Goal: Transaction & Acquisition: Purchase product/service

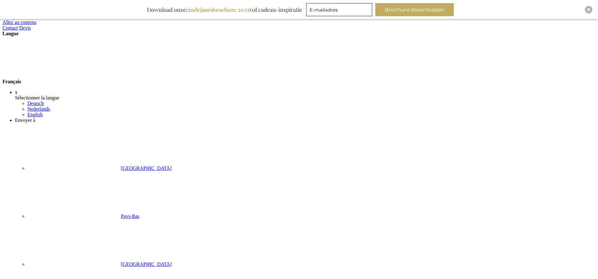
scroll to position [31, 0]
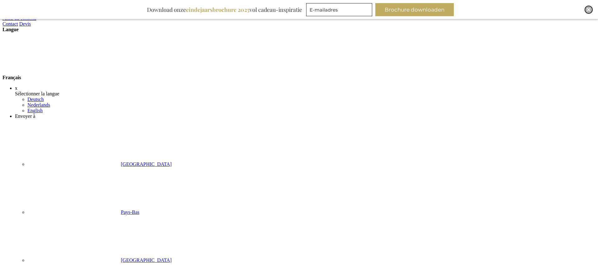
click at [586, 10] on div "Close" at bounding box center [588, 9] width 7 height 7
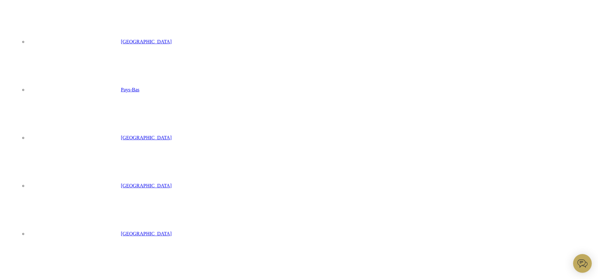
scroll to position [0, 0]
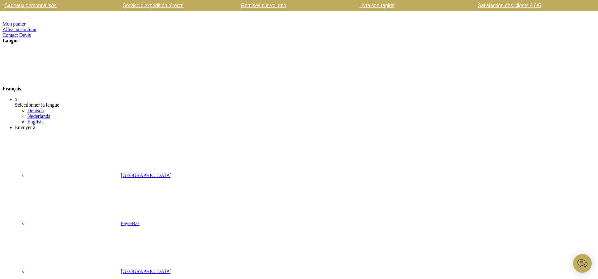
type input "salt"
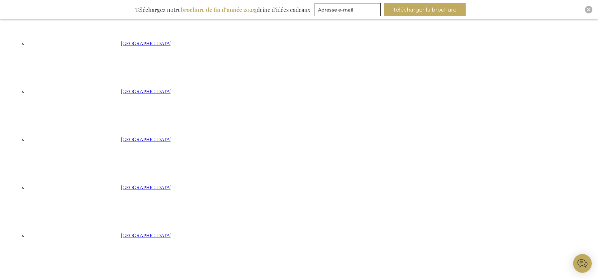
scroll to position [384, 0]
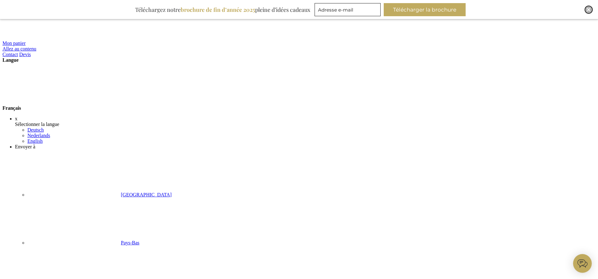
click at [587, 11] on img "Close" at bounding box center [588, 10] width 4 height 4
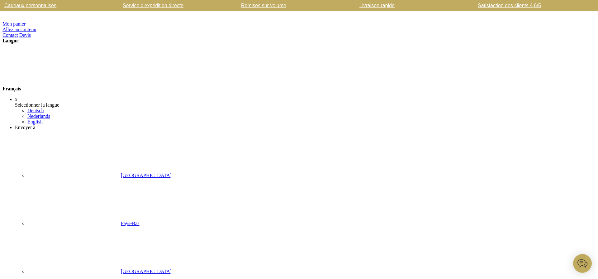
type input "tea time treasures"
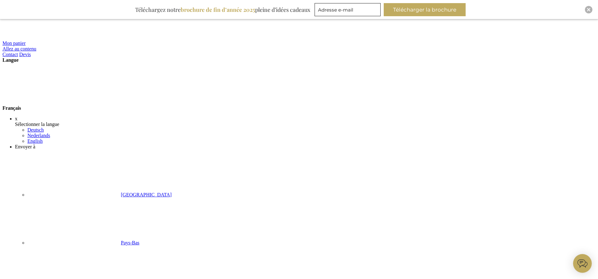
click at [116, 105] on strong "Français" at bounding box center [58, 107] width 113 height 5
click at [43, 138] on link "English" at bounding box center [34, 140] width 15 height 5
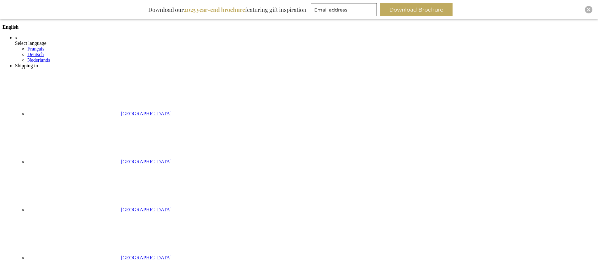
scroll to position [158, 0]
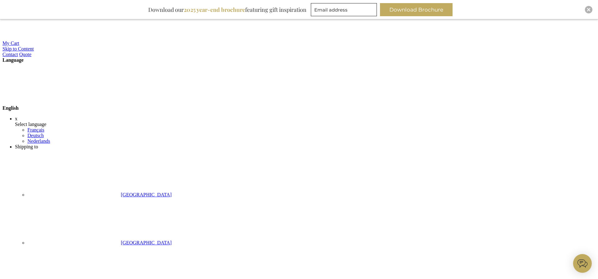
click at [113, 105] on strong "English" at bounding box center [57, 107] width 111 height 5
click at [44, 127] on link "Français" at bounding box center [35, 129] width 17 height 5
click at [21, 105] on span "Français" at bounding box center [11, 107] width 19 height 5
click at [50, 133] on link "Nederlands" at bounding box center [38, 135] width 23 height 5
click at [27, 105] on span "Nederlands" at bounding box center [14, 107] width 24 height 5
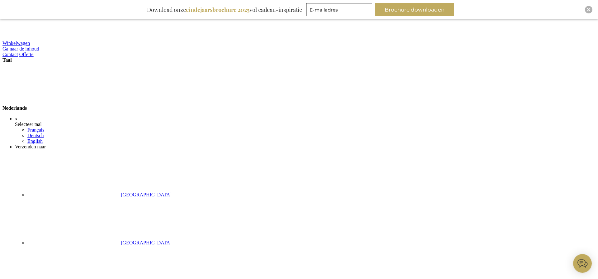
click at [44, 133] on link "Deutsch" at bounding box center [35, 135] width 16 height 5
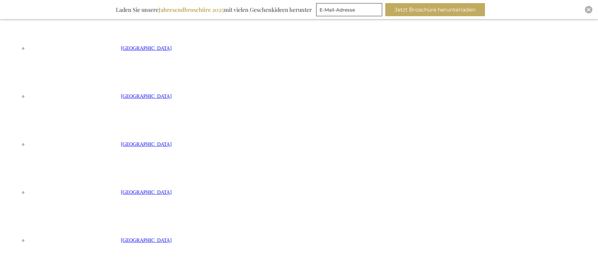
scroll to position [117, 0]
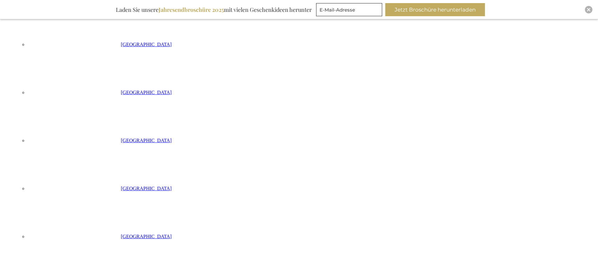
scroll to position [196, 0]
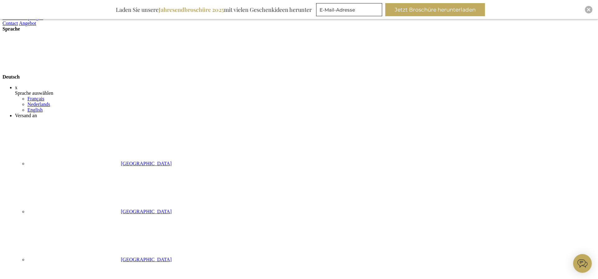
scroll to position [28, 0]
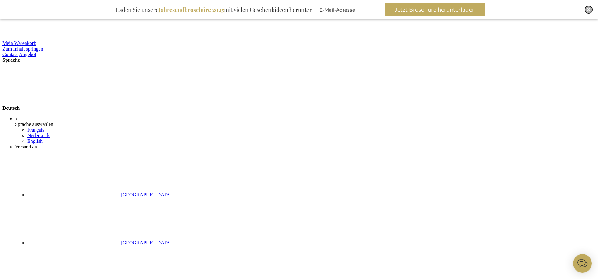
click at [587, 11] on img "Close" at bounding box center [588, 10] width 4 height 4
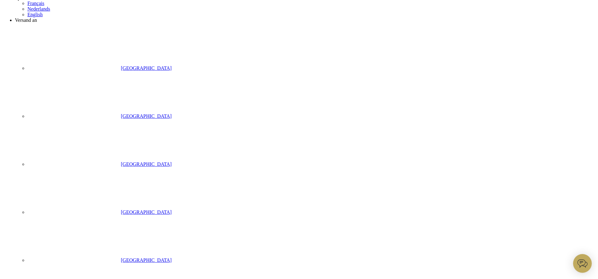
scroll to position [100, 0]
